Goal: Navigation & Orientation: Find specific page/section

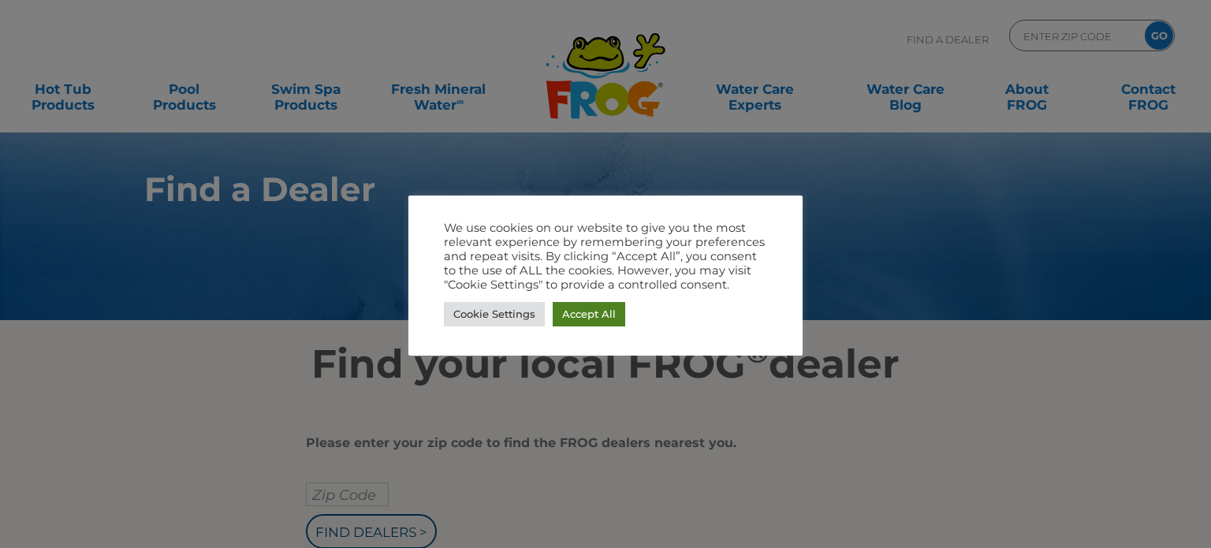
click at [588, 313] on link "Accept All" at bounding box center [589, 314] width 73 height 24
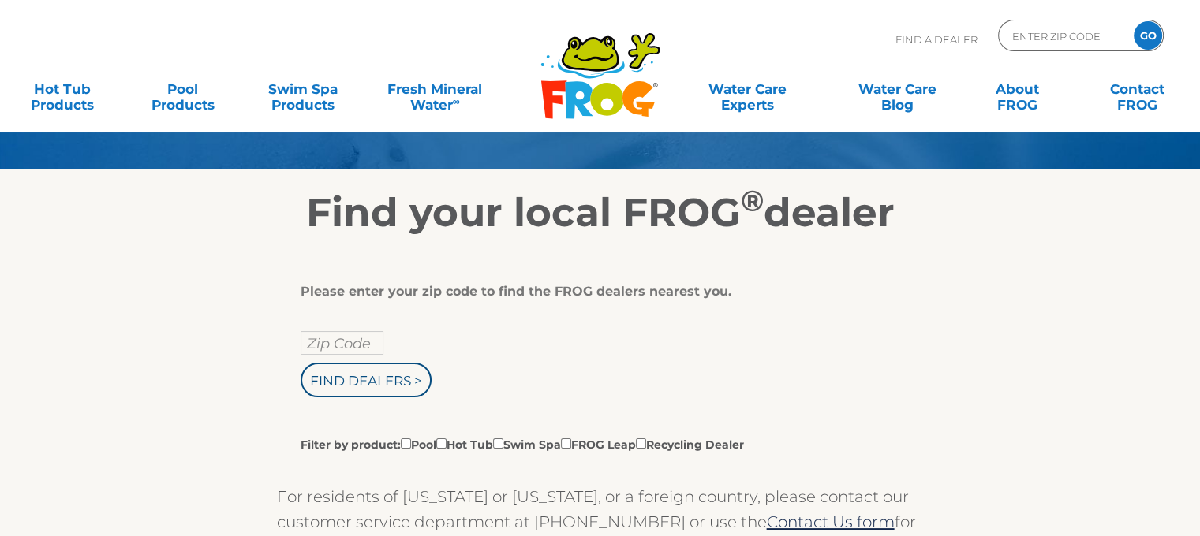
scroll to position [158, 0]
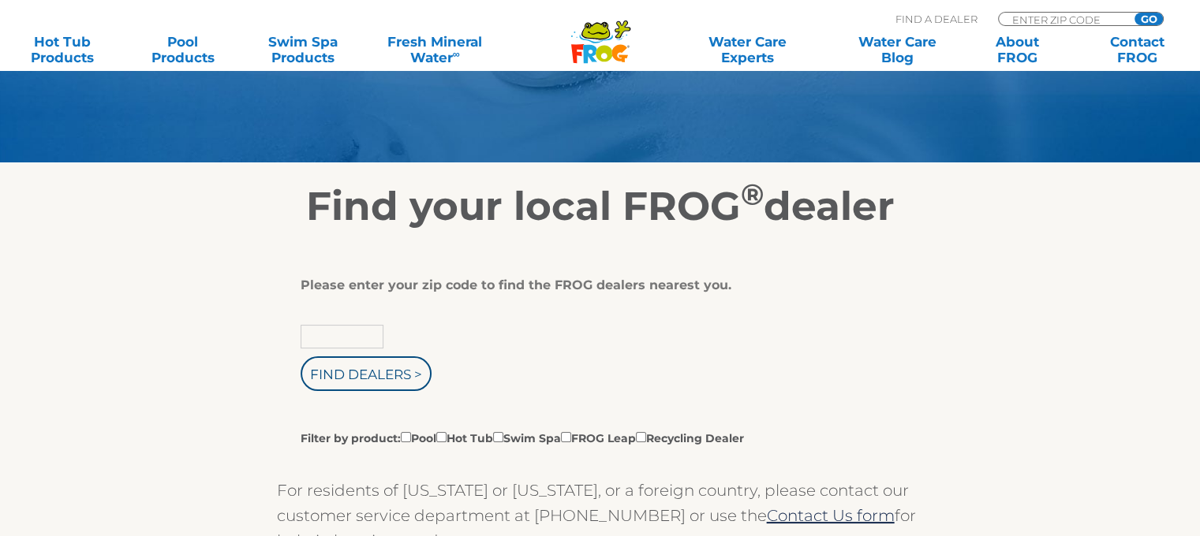
click at [323, 343] on input "text" at bounding box center [342, 337] width 83 height 24
type input "75566"
click at [352, 375] on input "Find Dealers >" at bounding box center [366, 374] width 131 height 35
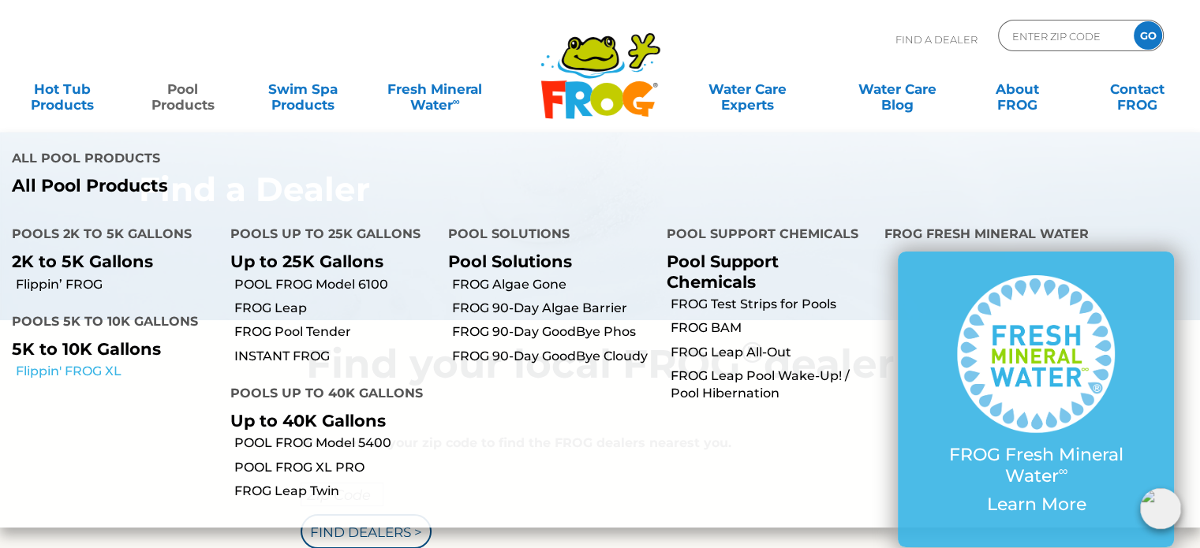
click at [86, 363] on link "Flippin' FROG XL" at bounding box center [117, 371] width 203 height 17
